Goal: Task Accomplishment & Management: Complete application form

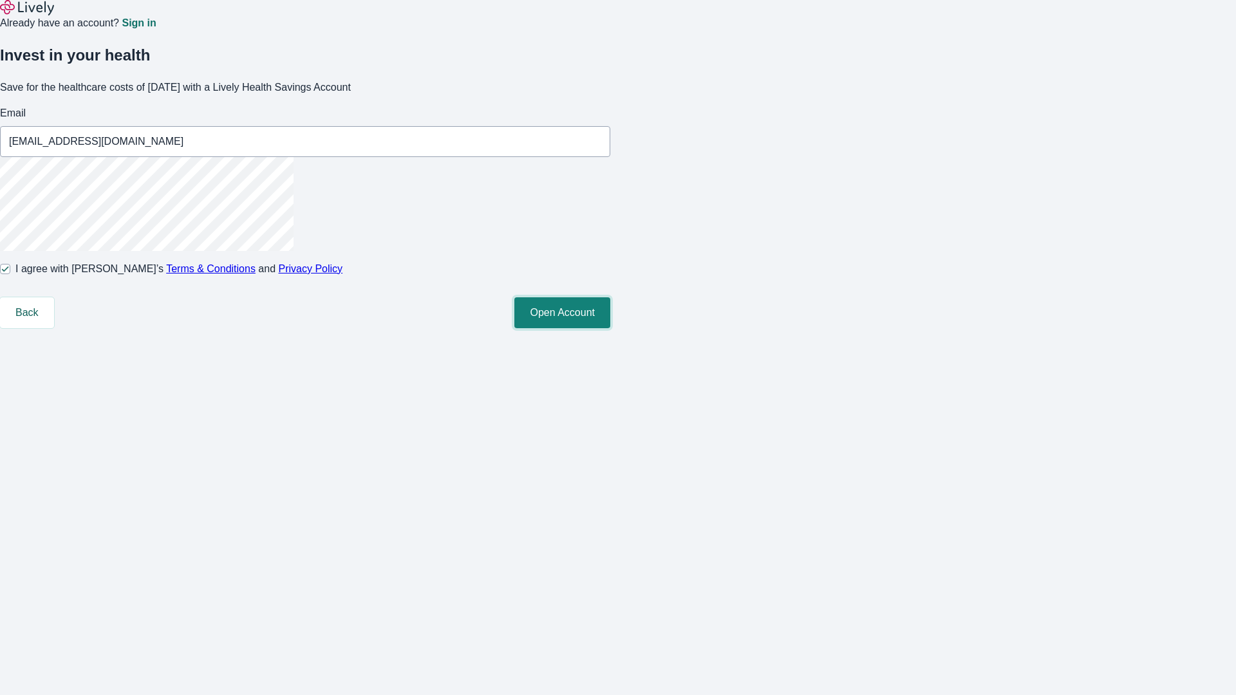
click at [610, 328] on button "Open Account" at bounding box center [563, 313] width 96 height 31
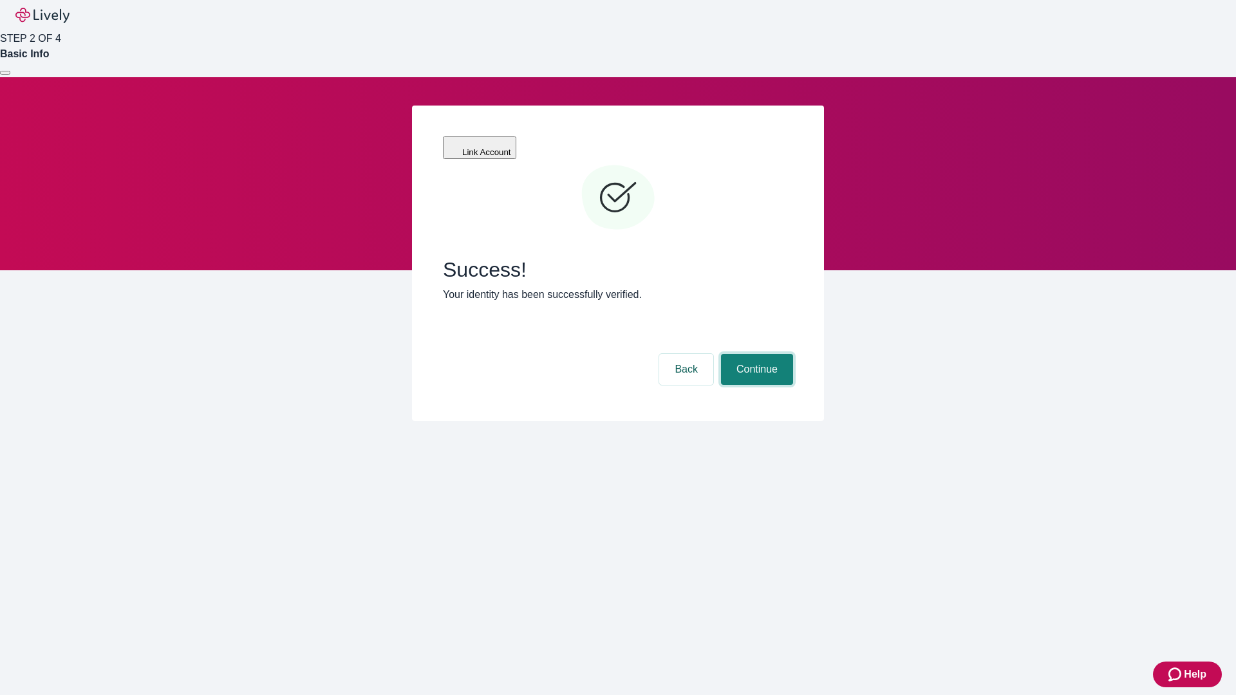
click at [755, 354] on button "Continue" at bounding box center [757, 369] width 72 height 31
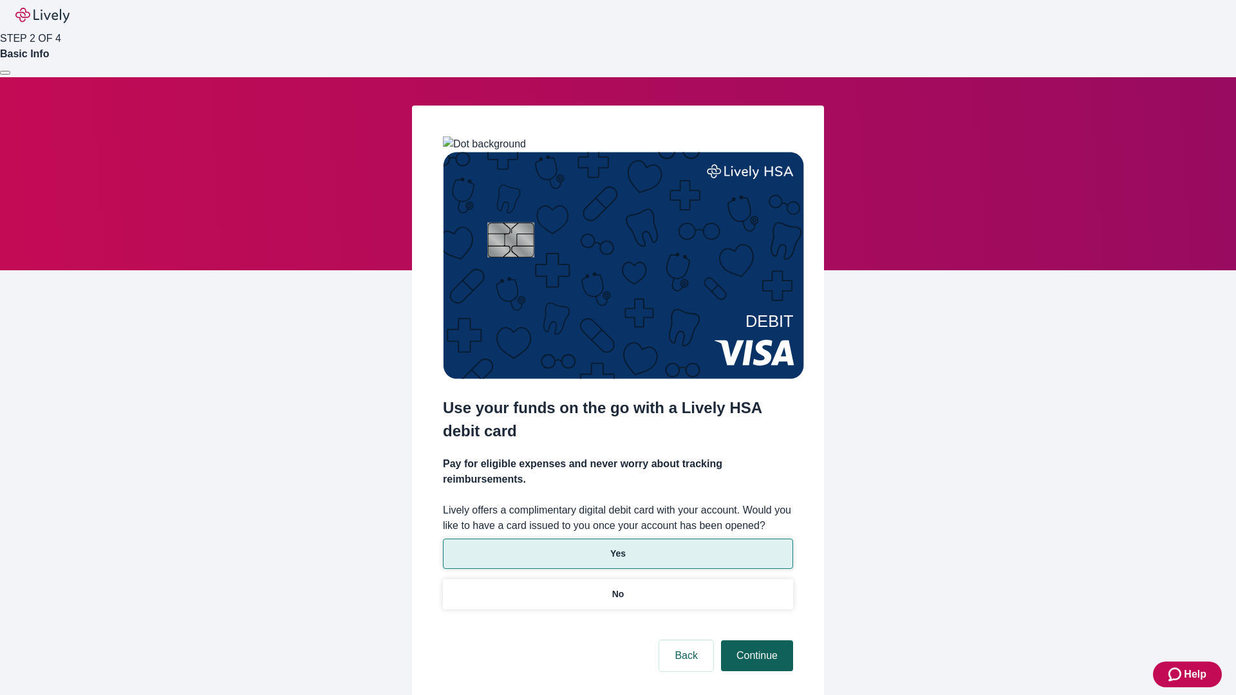
click at [618, 588] on p "No" at bounding box center [618, 595] width 12 height 14
click at [755, 641] on button "Continue" at bounding box center [757, 656] width 72 height 31
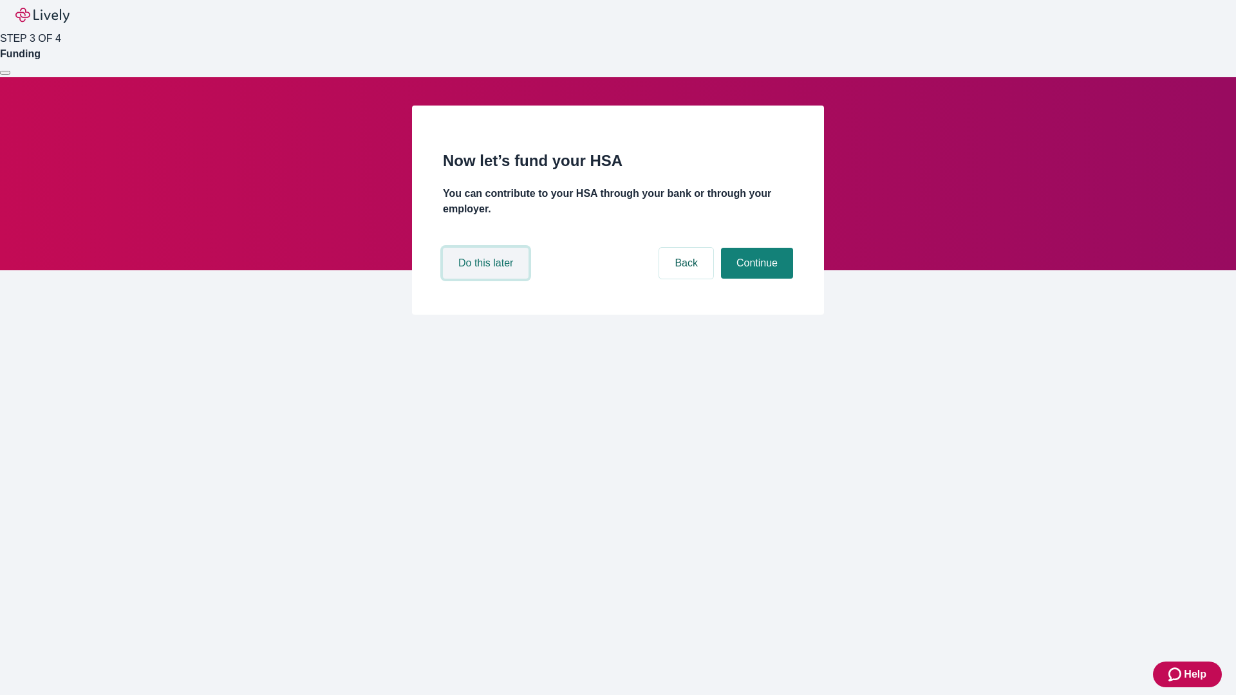
click at [487, 279] on button "Do this later" at bounding box center [486, 263] width 86 height 31
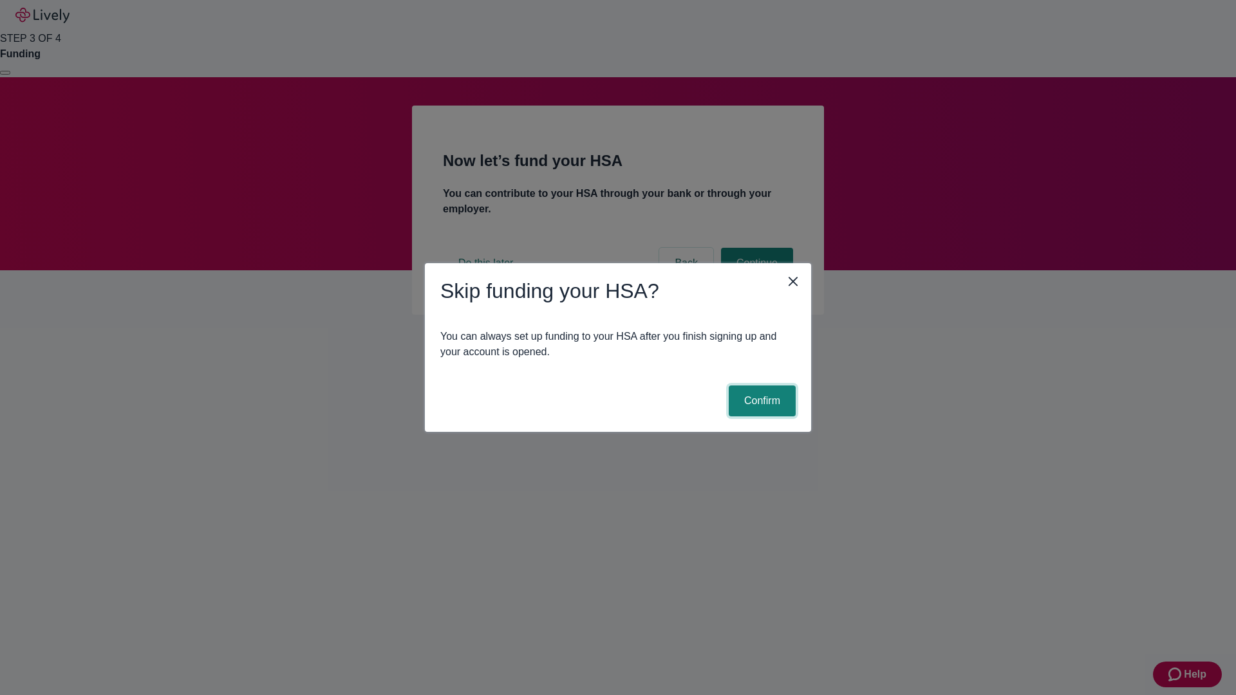
click at [761, 401] on button "Confirm" at bounding box center [762, 401] width 67 height 31
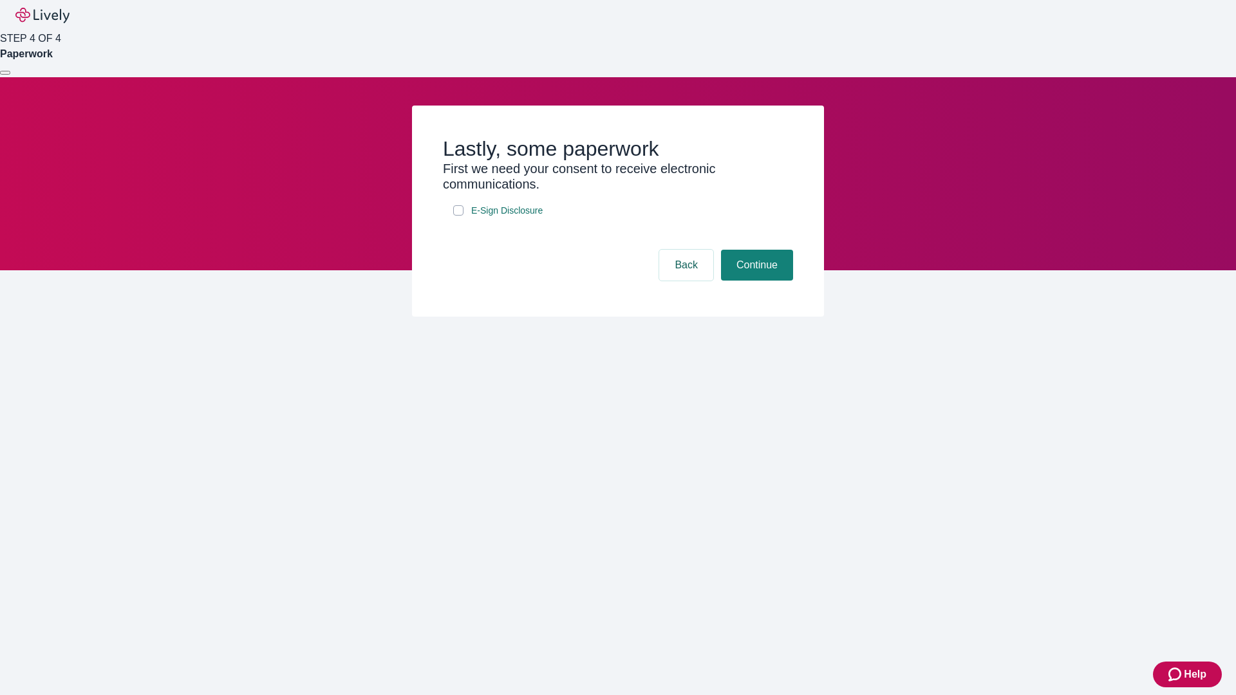
click at [458, 216] on input "E-Sign Disclosure" at bounding box center [458, 210] width 10 height 10
checkbox input "true"
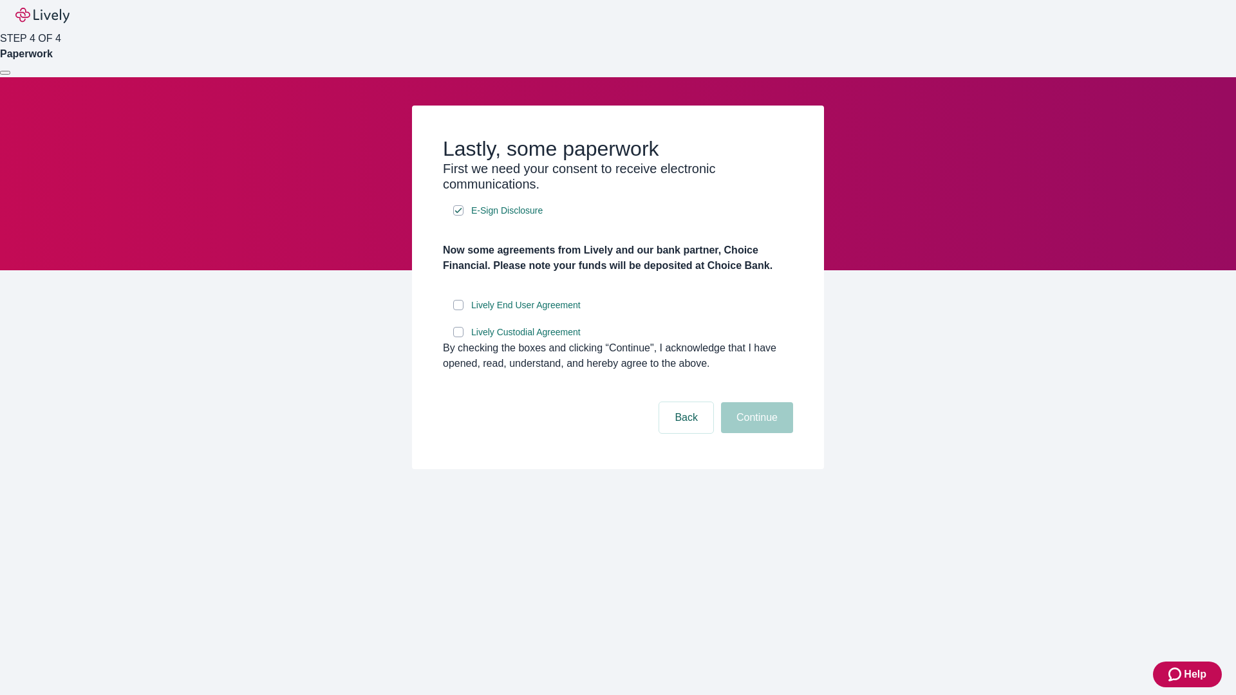
click at [458, 310] on input "Lively End User Agreement" at bounding box center [458, 305] width 10 height 10
checkbox input "true"
click at [458, 337] on input "Lively Custodial Agreement" at bounding box center [458, 332] width 10 height 10
checkbox input "true"
click at [755, 433] on button "Continue" at bounding box center [757, 417] width 72 height 31
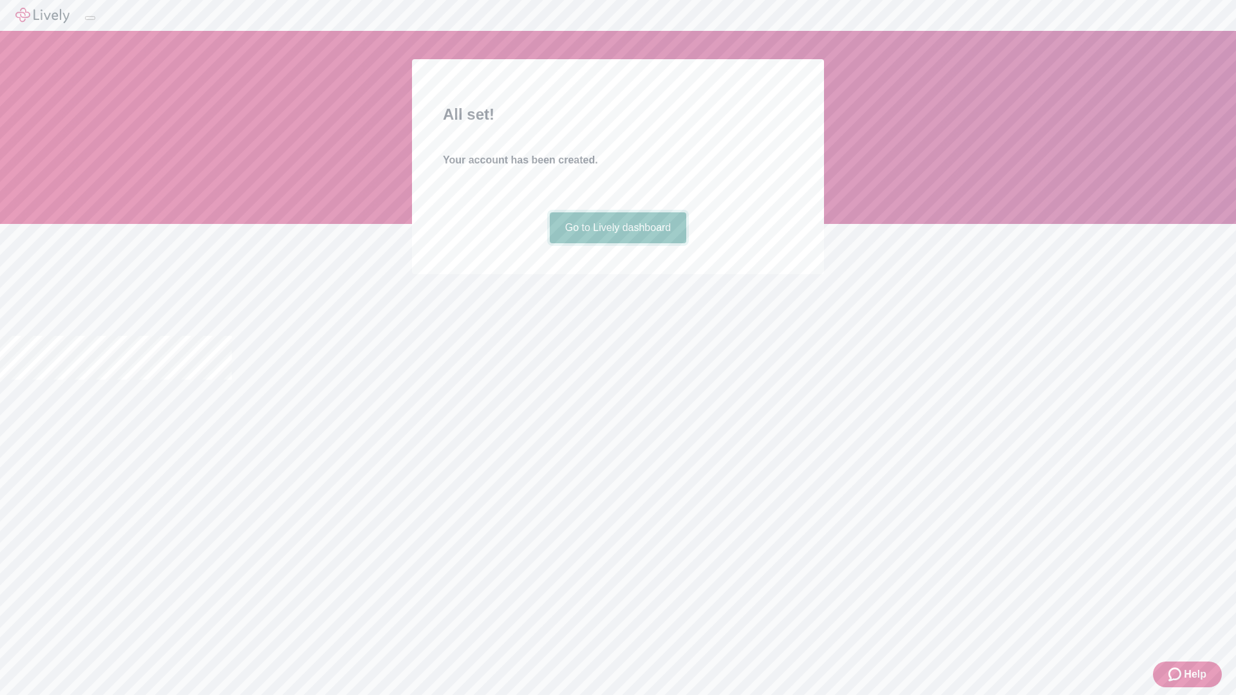
click at [618, 243] on link "Go to Lively dashboard" at bounding box center [618, 228] width 137 height 31
